Goal: Navigation & Orientation: Find specific page/section

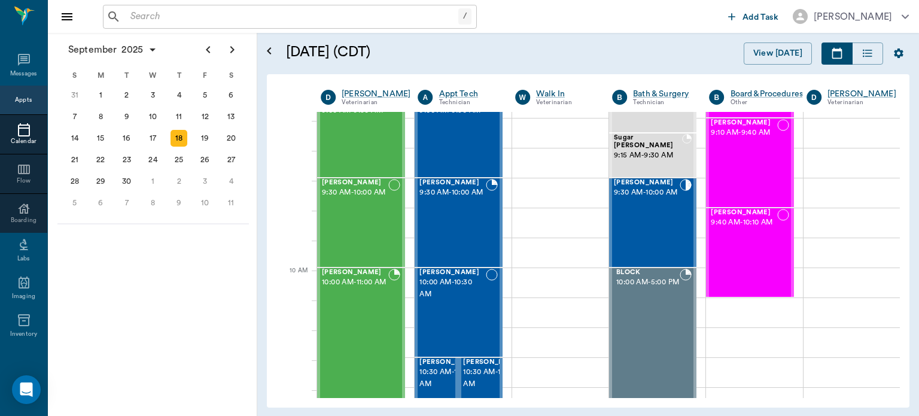
scroll to position [205, 0]
